Goal: Book appointment/travel/reservation

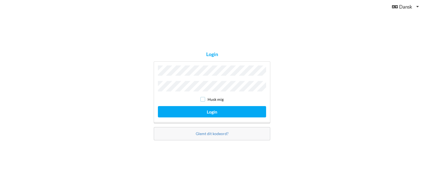
click at [204, 99] on input "checkbox" at bounding box center [203, 99] width 5 height 5
checkbox input "true"
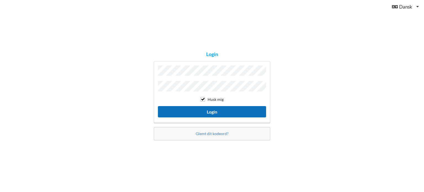
click at [211, 109] on button "Login" at bounding box center [212, 111] width 108 height 11
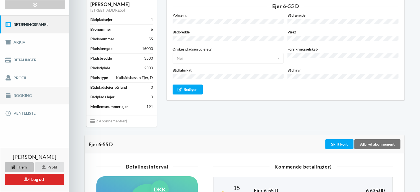
scroll to position [55, 0]
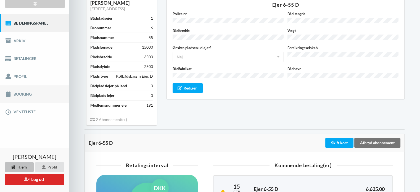
click at [35, 93] on link "Booking" at bounding box center [34, 94] width 69 height 18
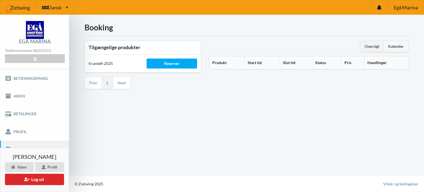
click at [396, 49] on div "Kalender" at bounding box center [396, 46] width 25 height 11
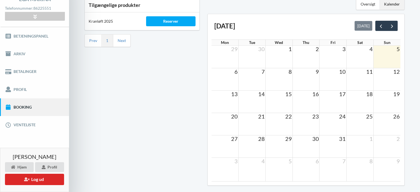
scroll to position [55, 0]
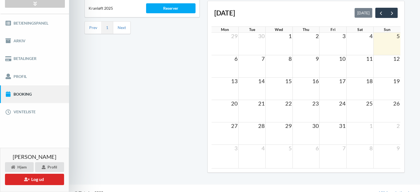
click at [230, 107] on td at bounding box center [225, 111] width 27 height 22
click at [223, 109] on td at bounding box center [225, 111] width 27 height 22
click at [232, 103] on span "20" at bounding box center [235, 103] width 8 height 7
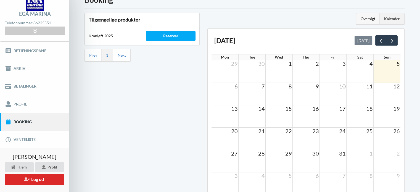
click at [367, 22] on div "Oversigt" at bounding box center [367, 18] width 23 height 11
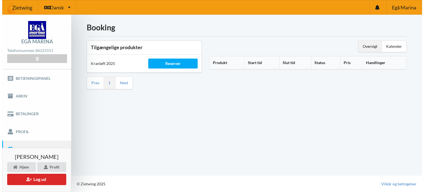
scroll to position [0, 0]
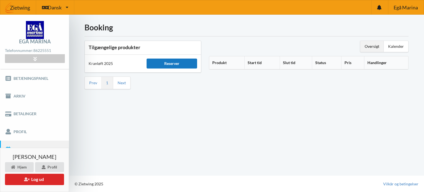
click at [181, 64] on div "Reserver" at bounding box center [172, 64] width 50 height 10
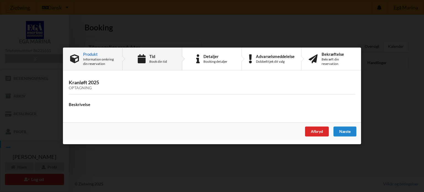
click at [162, 61] on div "Book din tid" at bounding box center [158, 61] width 18 height 4
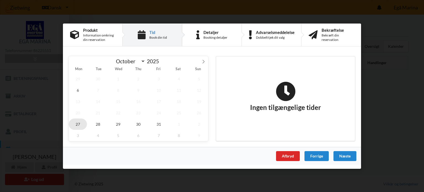
click at [78, 124] on span "27" at bounding box center [78, 123] width 18 height 11
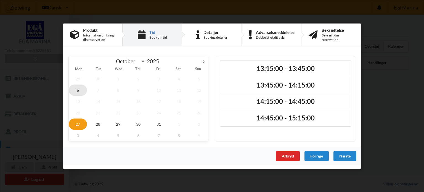
click at [78, 88] on span "6" at bounding box center [78, 89] width 18 height 11
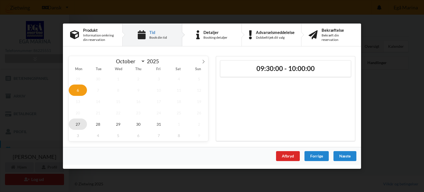
click at [81, 126] on span "27" at bounding box center [78, 123] width 18 height 11
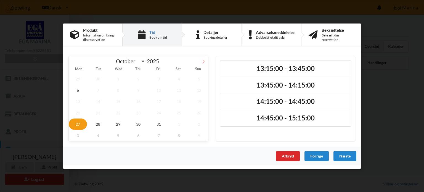
click at [203, 62] on icon at bounding box center [204, 61] width 4 height 4
click at [72, 61] on icon at bounding box center [74, 61] width 4 height 4
click at [204, 62] on icon at bounding box center [204, 61] width 4 height 4
click at [74, 62] on icon at bounding box center [74, 61] width 4 height 4
click at [77, 134] on span "3" at bounding box center [78, 135] width 18 height 11
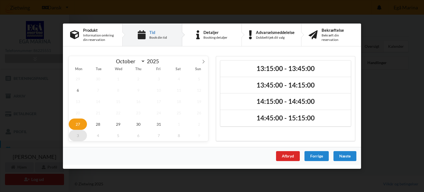
select select "10"
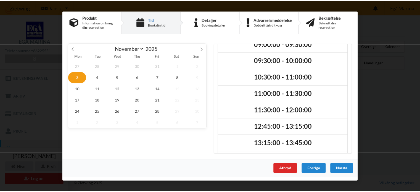
scroll to position [14, 0]
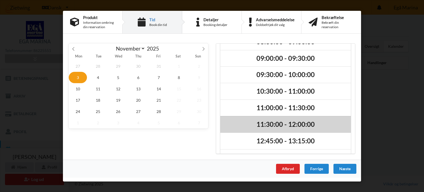
click at [280, 126] on h2 "11:30:00 - 12:00:00" at bounding box center [285, 124] width 123 height 9
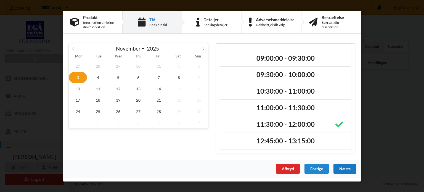
click at [344, 169] on div "Næste" at bounding box center [345, 169] width 23 height 10
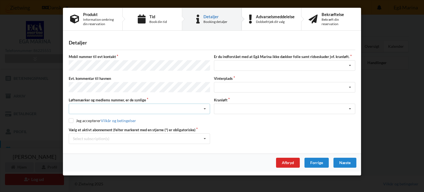
click at [205, 106] on icon at bounding box center [205, 109] width 8 height 10
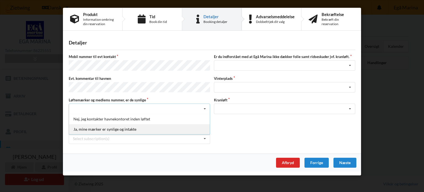
click at [120, 127] on div "Ja, mine mærker er synlige og intakte" at bounding box center [139, 129] width 141 height 10
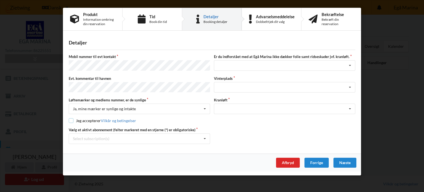
click at [70, 119] on input "checkbox" at bounding box center [71, 120] width 5 height 5
checkbox input "true"
click at [205, 136] on icon at bounding box center [205, 139] width 8 height 10
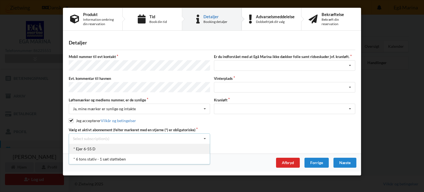
click at [90, 149] on div "* Ejer 6-55 D" at bounding box center [139, 149] width 141 height 10
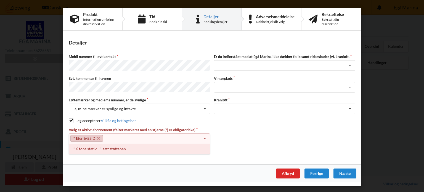
click at [158, 149] on div "* 6 tons stativ - 1 sæt støtteben" at bounding box center [139, 149] width 141 height 10
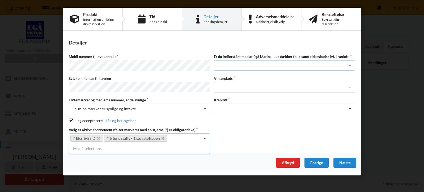
click at [349, 64] on icon at bounding box center [350, 66] width 8 height 10
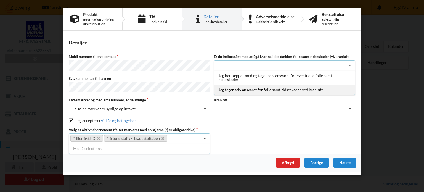
click at [321, 90] on div "Jeg tager selv ansvaret for folie samt ridseskader ved kranløft" at bounding box center [284, 90] width 141 height 10
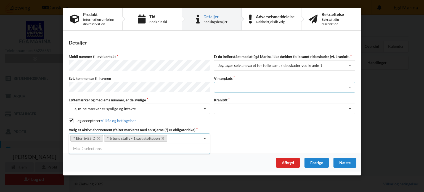
click at [350, 85] on icon at bounding box center [350, 87] width 8 height 10
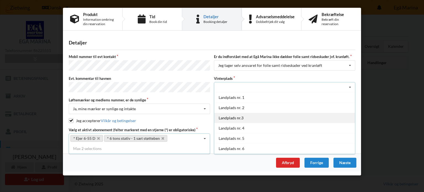
click at [243, 116] on div "Landplads nr.3" at bounding box center [284, 118] width 141 height 10
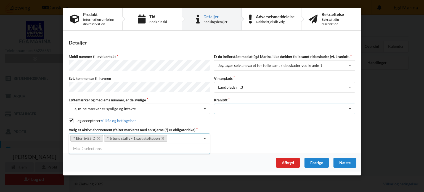
click at [350, 105] on icon at bounding box center [350, 109] width 8 height 10
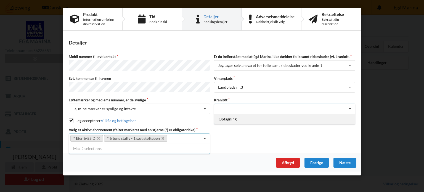
click at [230, 116] on div "Optagning" at bounding box center [284, 119] width 141 height 10
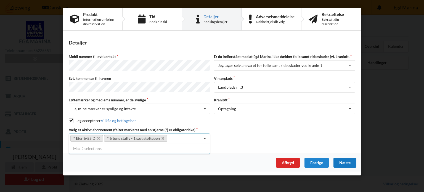
click at [346, 159] on div "Næste" at bounding box center [345, 163] width 23 height 10
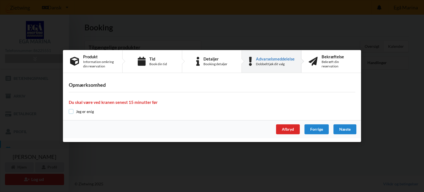
click at [71, 111] on input "checkbox" at bounding box center [71, 111] width 5 height 5
checkbox input "true"
click at [344, 130] on div "Næste" at bounding box center [345, 129] width 23 height 10
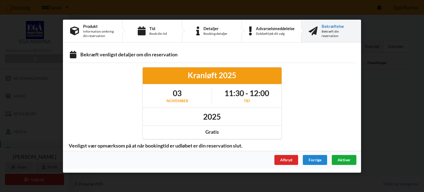
click at [342, 158] on span "Aktiver" at bounding box center [344, 159] width 13 height 5
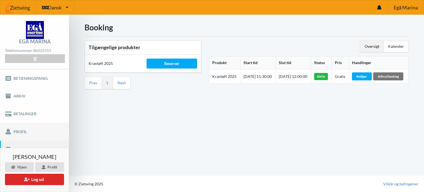
click at [36, 129] on link "Profil" at bounding box center [34, 132] width 69 height 18
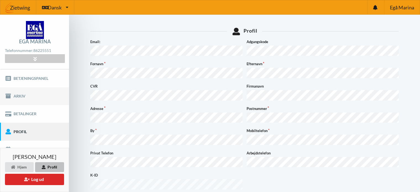
click at [28, 99] on link "Arkiv" at bounding box center [34, 96] width 69 height 18
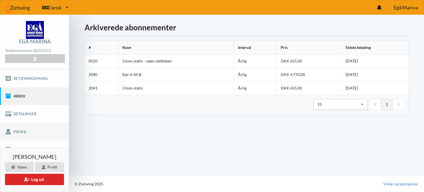
click at [26, 135] on link "Profil" at bounding box center [34, 132] width 69 height 18
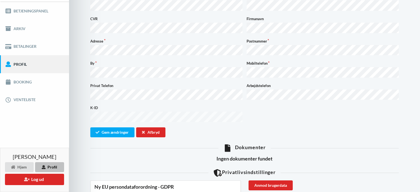
scroll to position [55, 0]
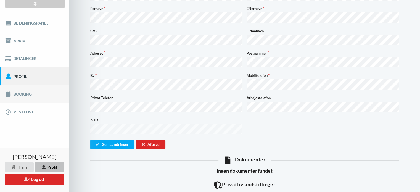
click at [49, 95] on link "Booking" at bounding box center [34, 94] width 69 height 18
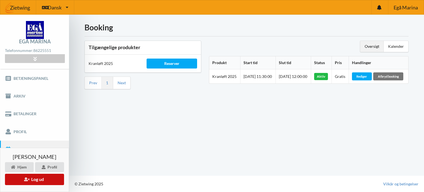
click at [38, 182] on button "Log ud" at bounding box center [34, 179] width 59 height 11
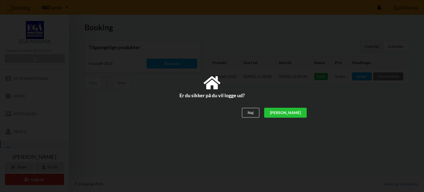
click at [301, 112] on div "[PERSON_NAME]" at bounding box center [285, 113] width 43 height 10
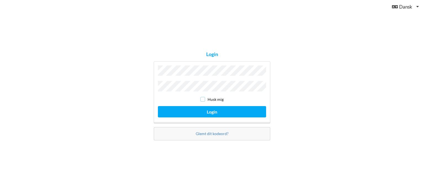
click at [203, 99] on input "checkbox" at bounding box center [203, 99] width 5 height 5
checkbox input "true"
